Goal: Find specific page/section: Find specific page/section

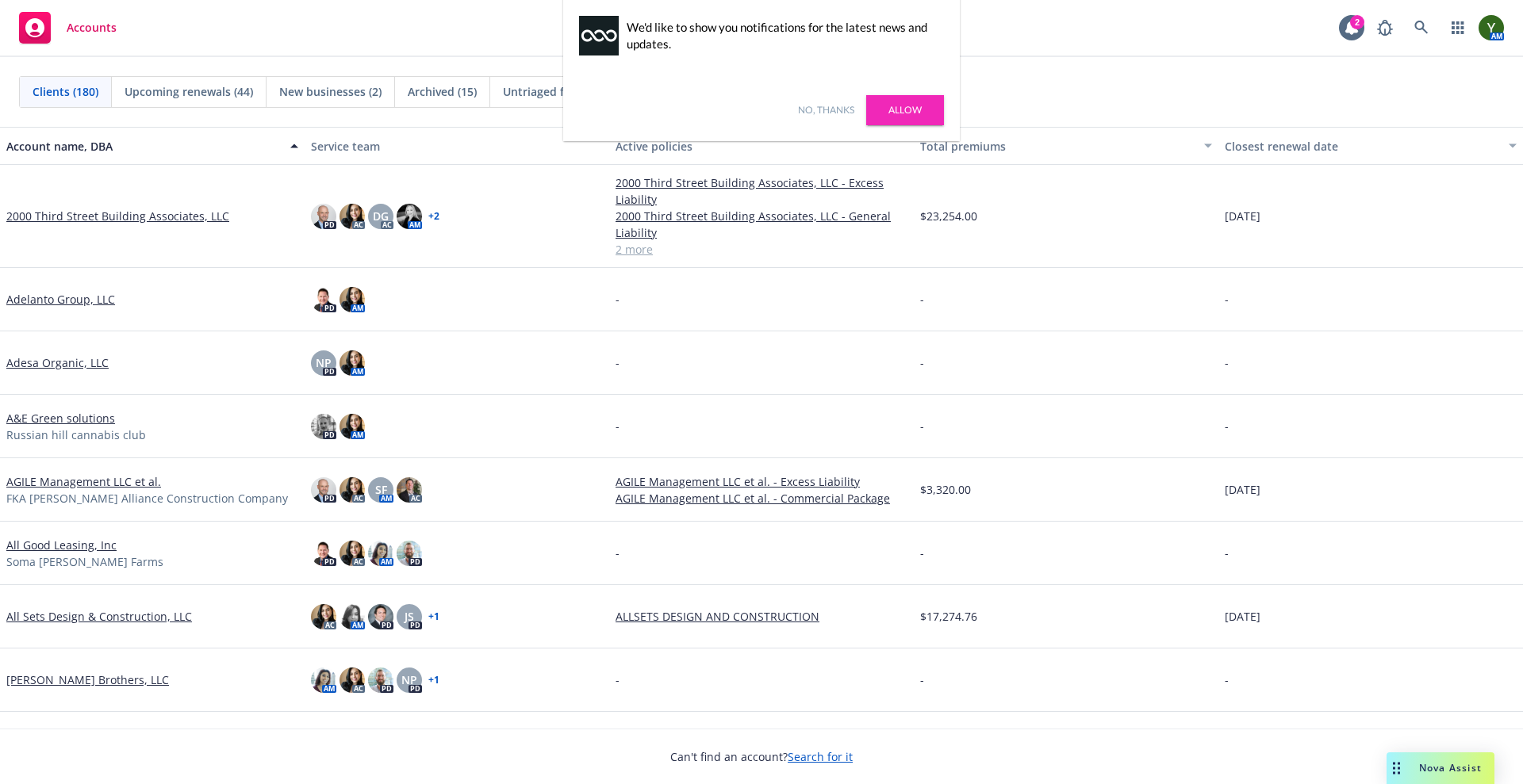
drag, startPoint x: 829, startPoint y: 110, endPoint x: 813, endPoint y: 86, distance: 28.8
click at [829, 112] on link "No, thanks" at bounding box center [826, 110] width 57 height 15
